Goal: Information Seeking & Learning: Learn about a topic

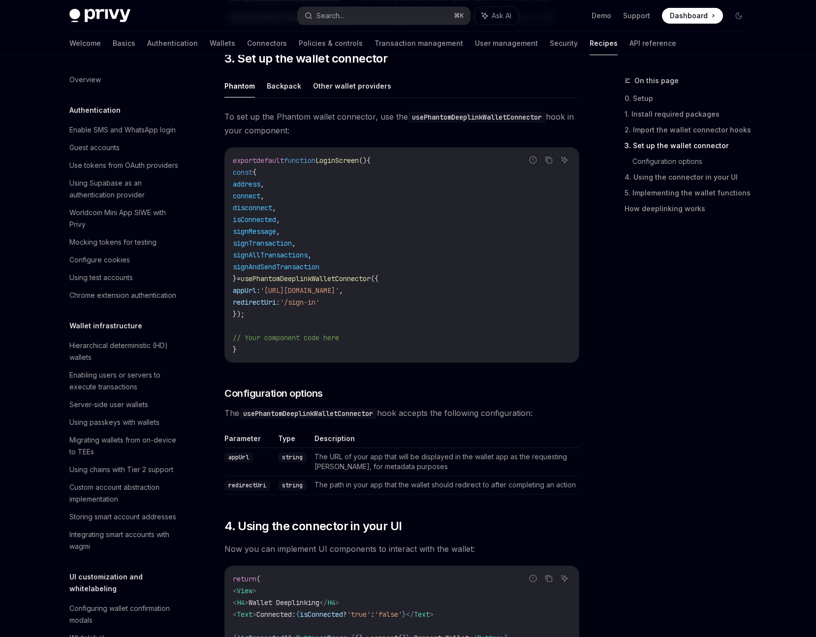
scroll to position [621, 0]
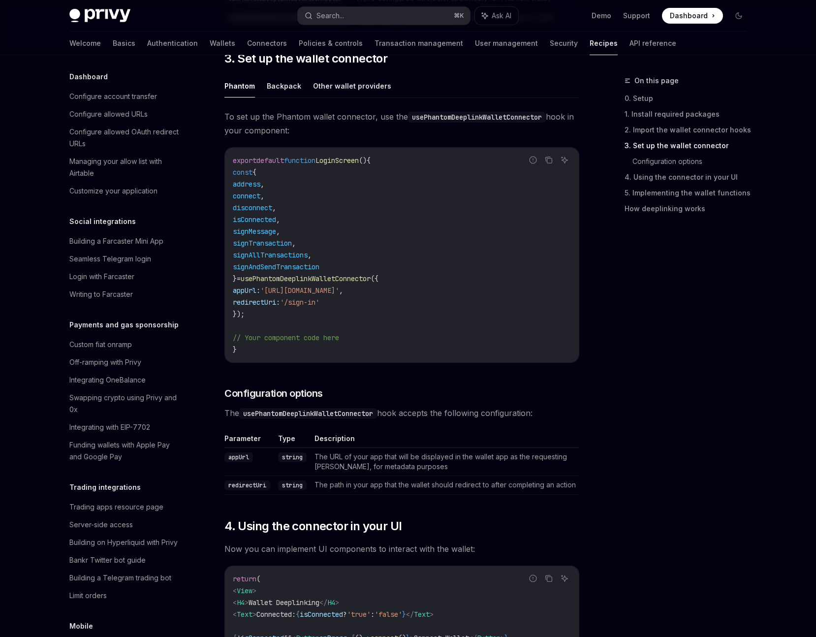
click at [688, 15] on span "Dashboard" at bounding box center [689, 16] width 38 height 10
click at [91, 18] on img at bounding box center [99, 16] width 61 height 14
type textarea "*"
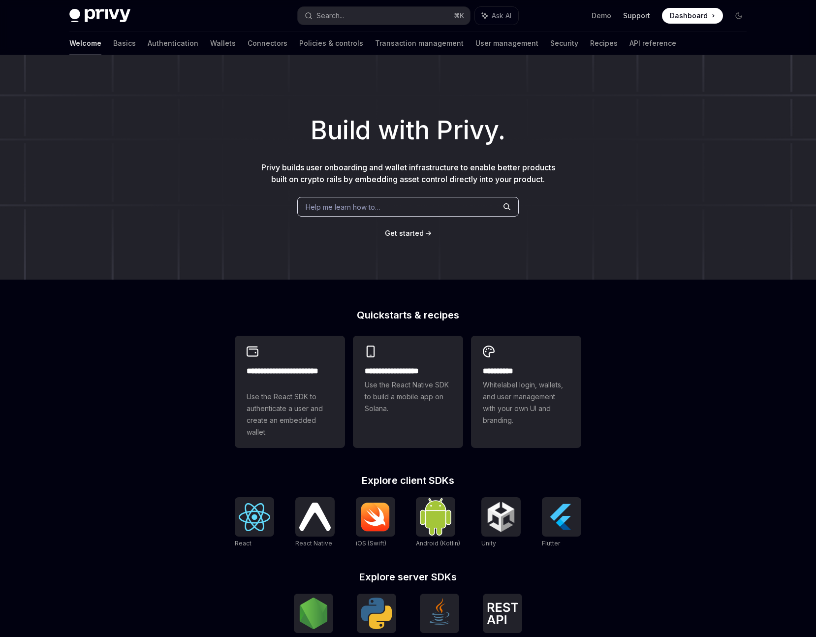
click at [639, 15] on link "Support" at bounding box center [636, 16] width 27 height 10
click at [636, 15] on link "Support" at bounding box center [636, 16] width 27 height 10
click at [113, 43] on link "Basics" at bounding box center [124, 43] width 23 height 24
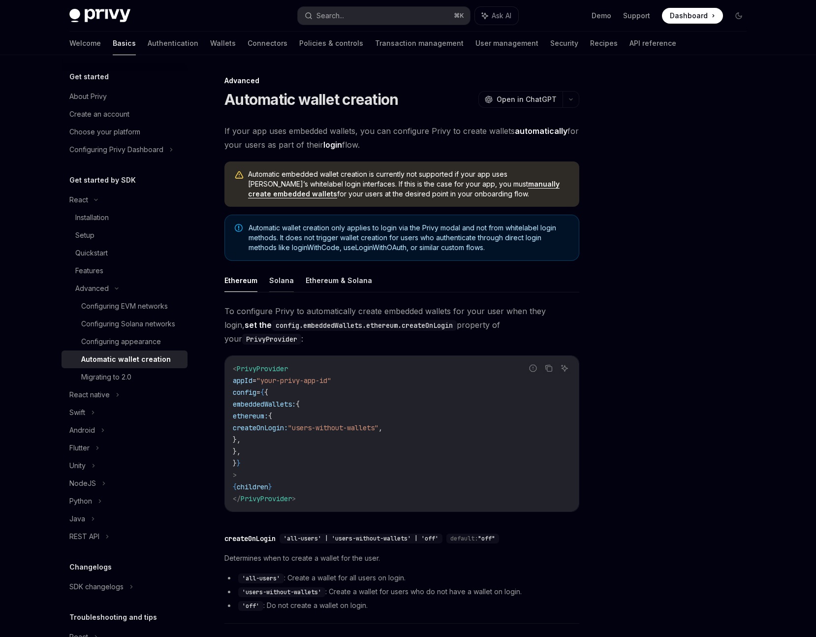
click at [283, 281] on button "Solana" at bounding box center [281, 280] width 25 height 23
type textarea "*"
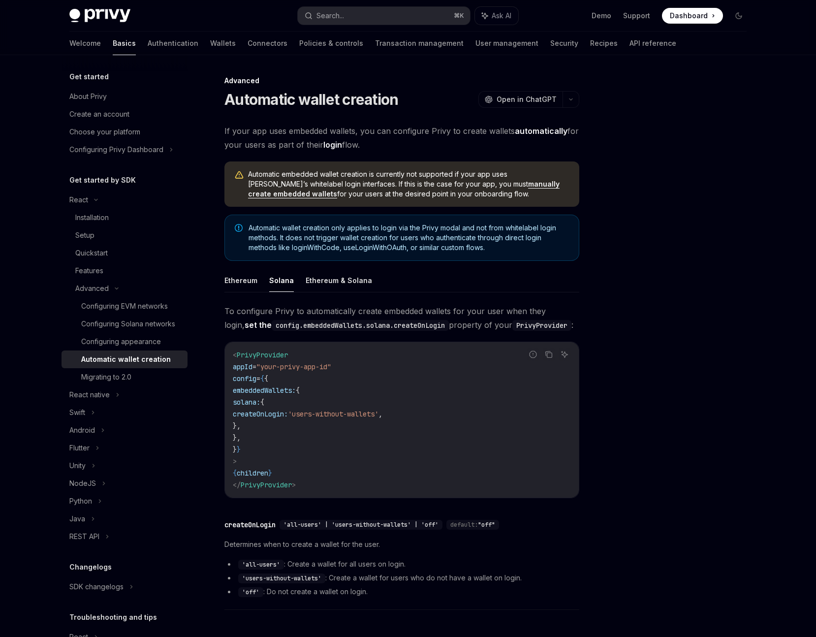
click at [262, 98] on h1 "Automatic wallet creation" at bounding box center [311, 100] width 174 height 18
click at [377, 102] on h1 "Automatic wallet creation" at bounding box center [311, 100] width 174 height 18
copy h1 "Automatic wallet creation"
click at [334, 17] on div "Search..." at bounding box center [330, 16] width 28 height 12
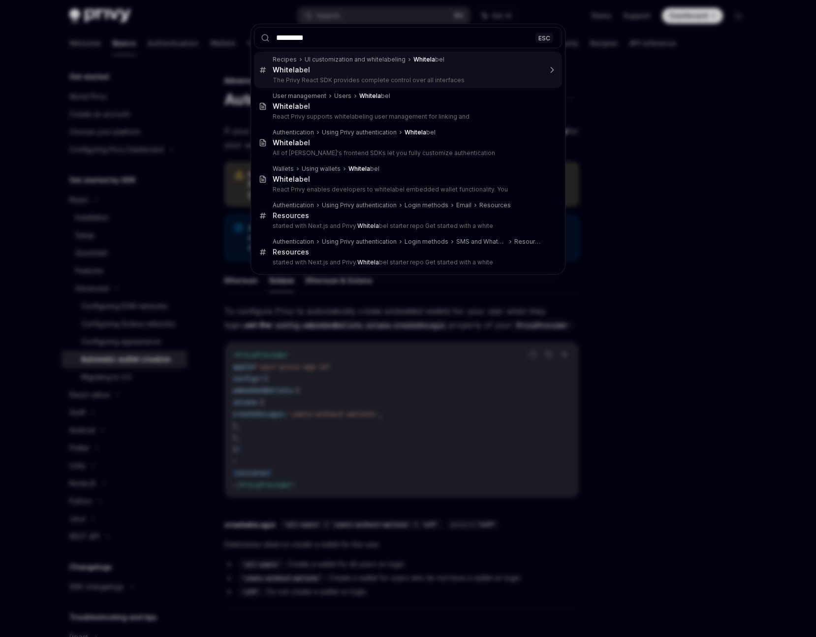
type input "**********"
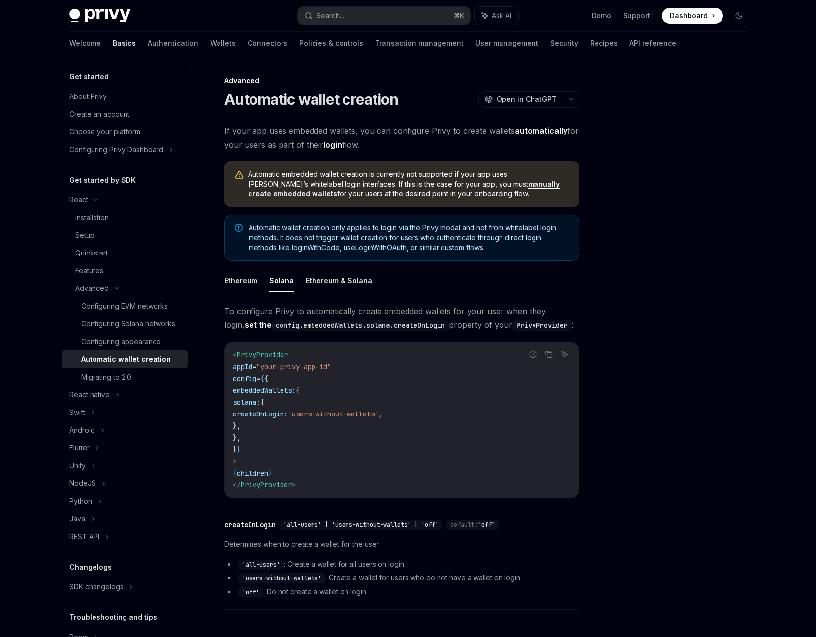
type textarea "*"
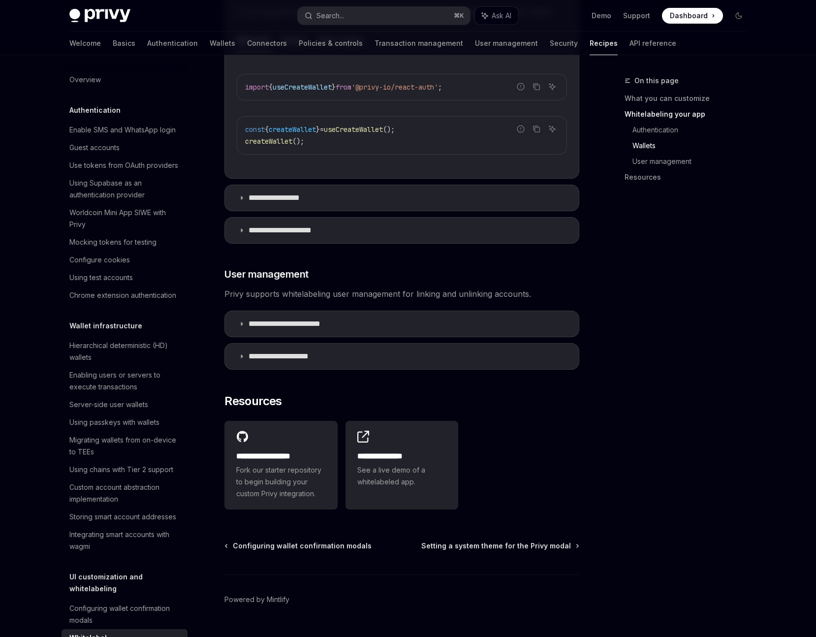
scroll to position [1092, 0]
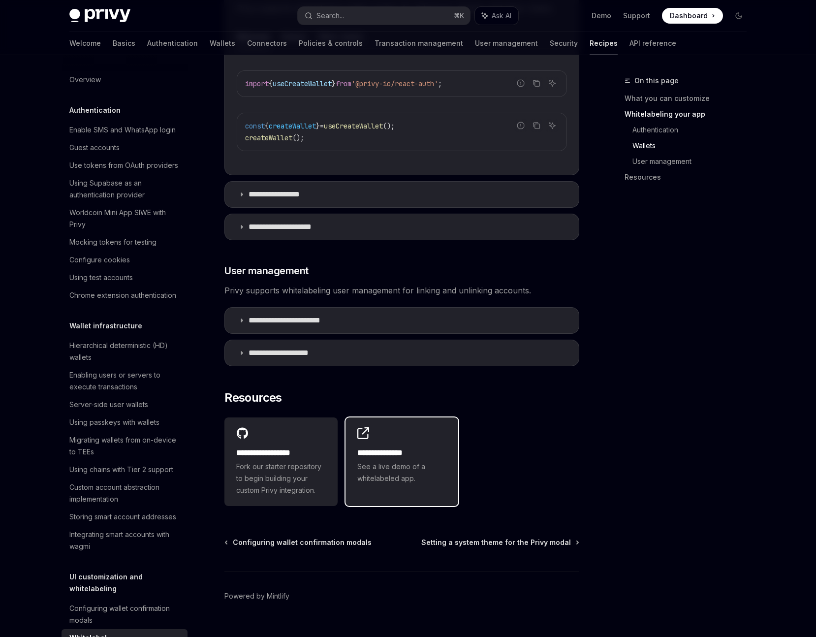
click at [401, 460] on span "See a live demo of a whitelabeled app." at bounding box center [402, 472] width 90 height 24
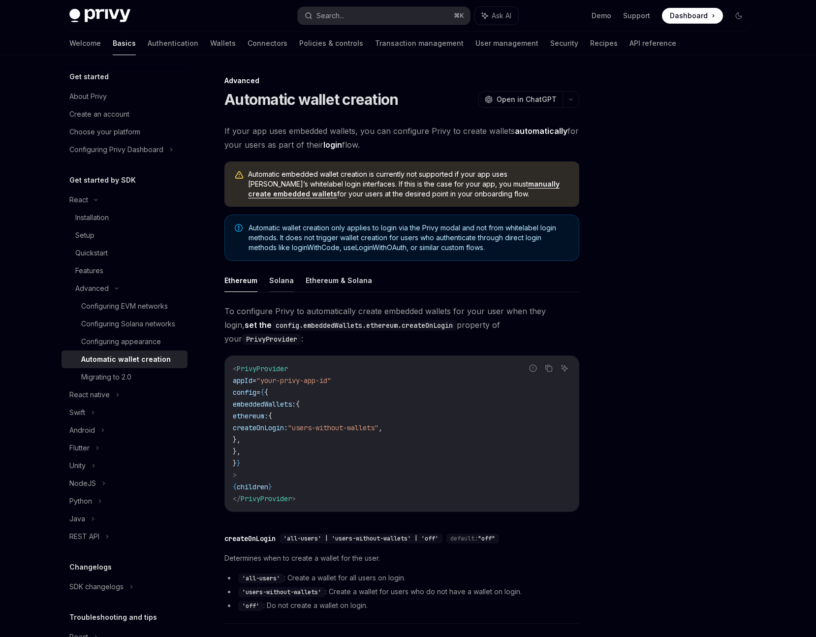
click at [282, 278] on button "Solana" at bounding box center [281, 280] width 25 height 23
type textarea "*"
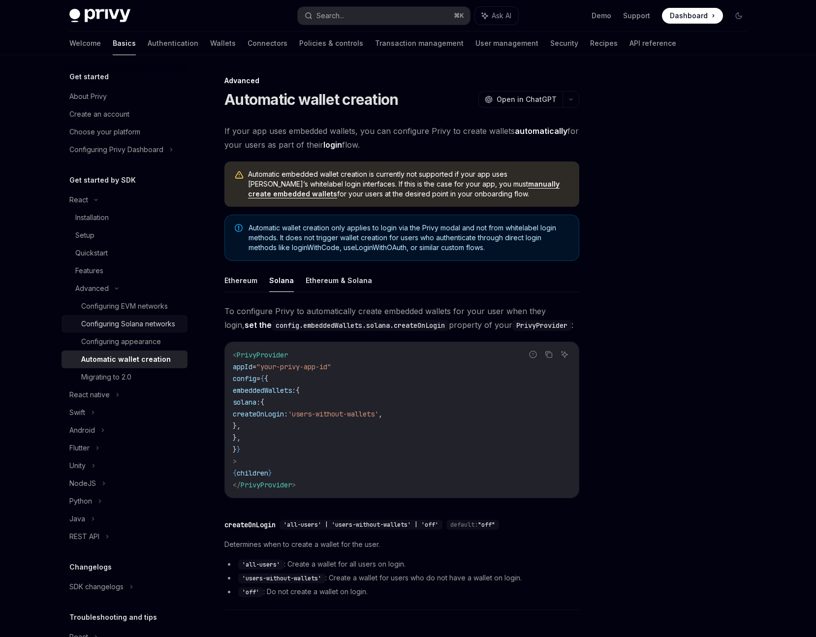
scroll to position [8, 0]
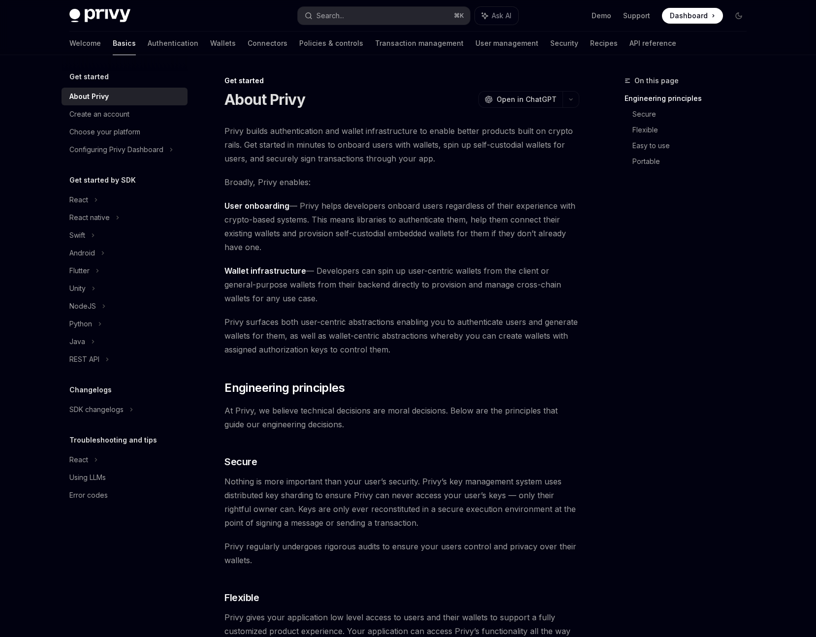
scroll to position [10, 0]
